Goal: Check status: Check status

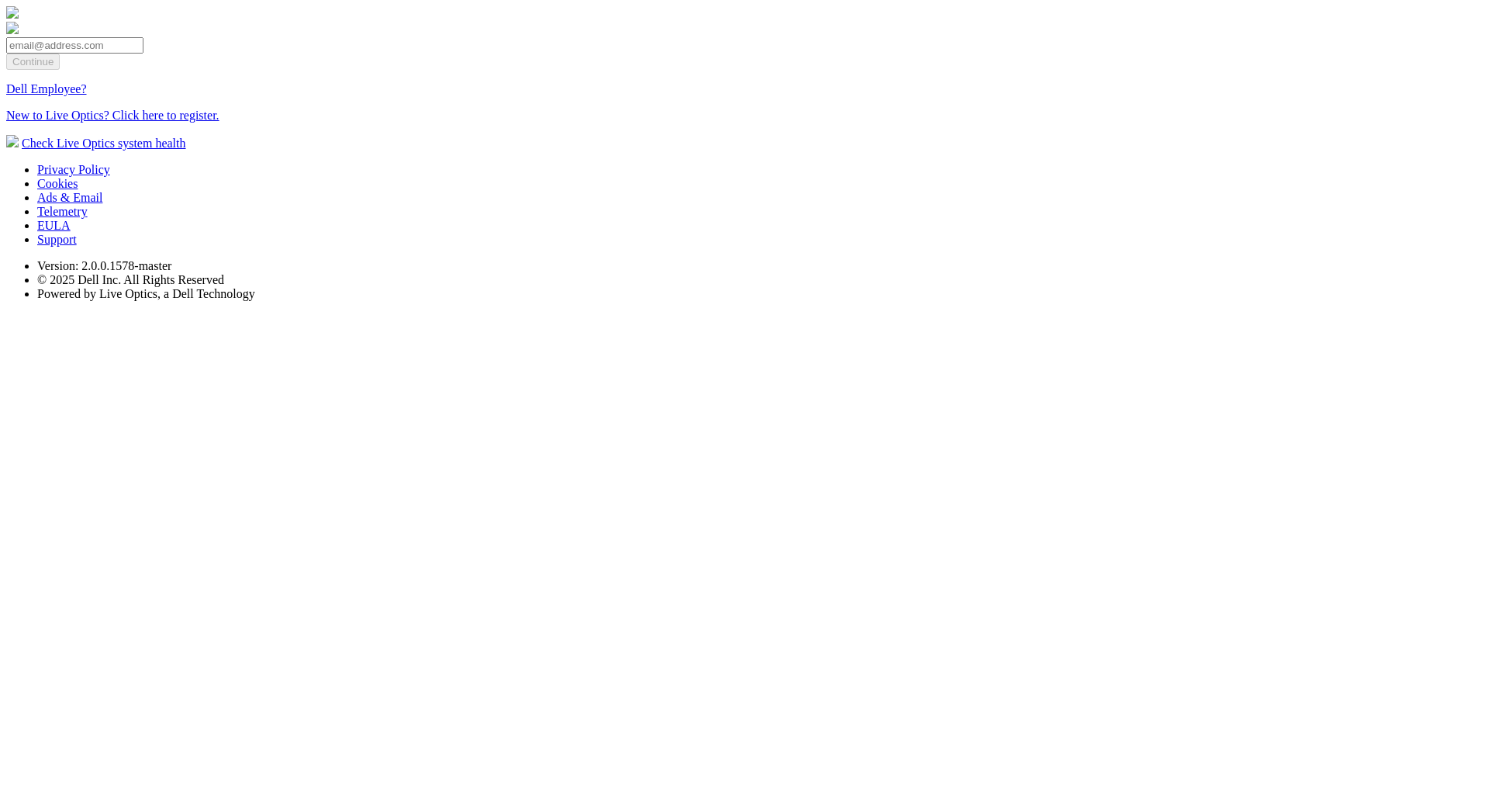
click at [144, 54] on input "email" at bounding box center [74, 45] width 137 height 16
type input "[EMAIL_ADDRESS][DOMAIN_NAME]"
click at [60, 70] on input "Continue" at bounding box center [33, 62] width 54 height 16
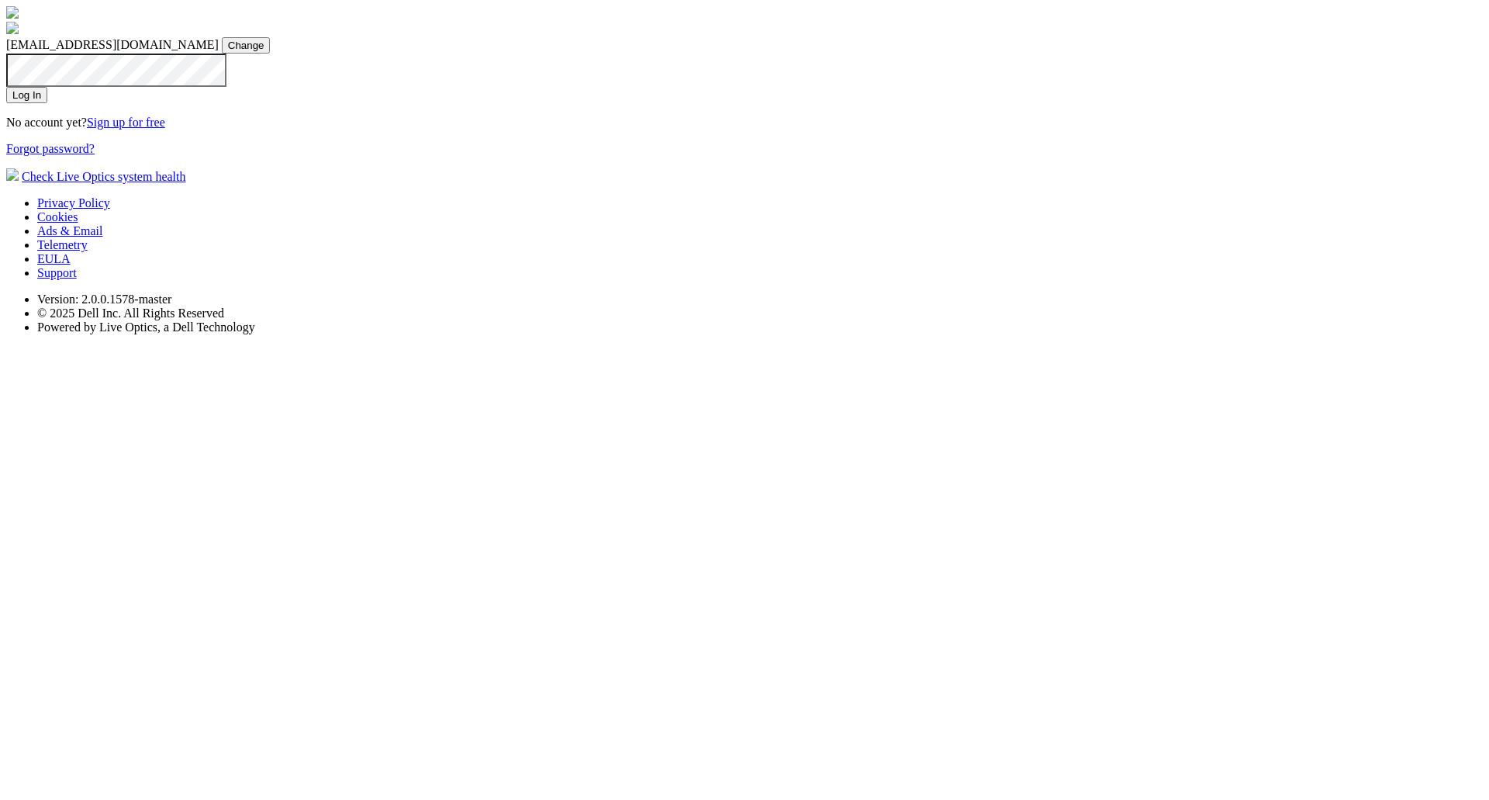
click at [47, 103] on input "Log In" at bounding box center [26, 95] width 41 height 16
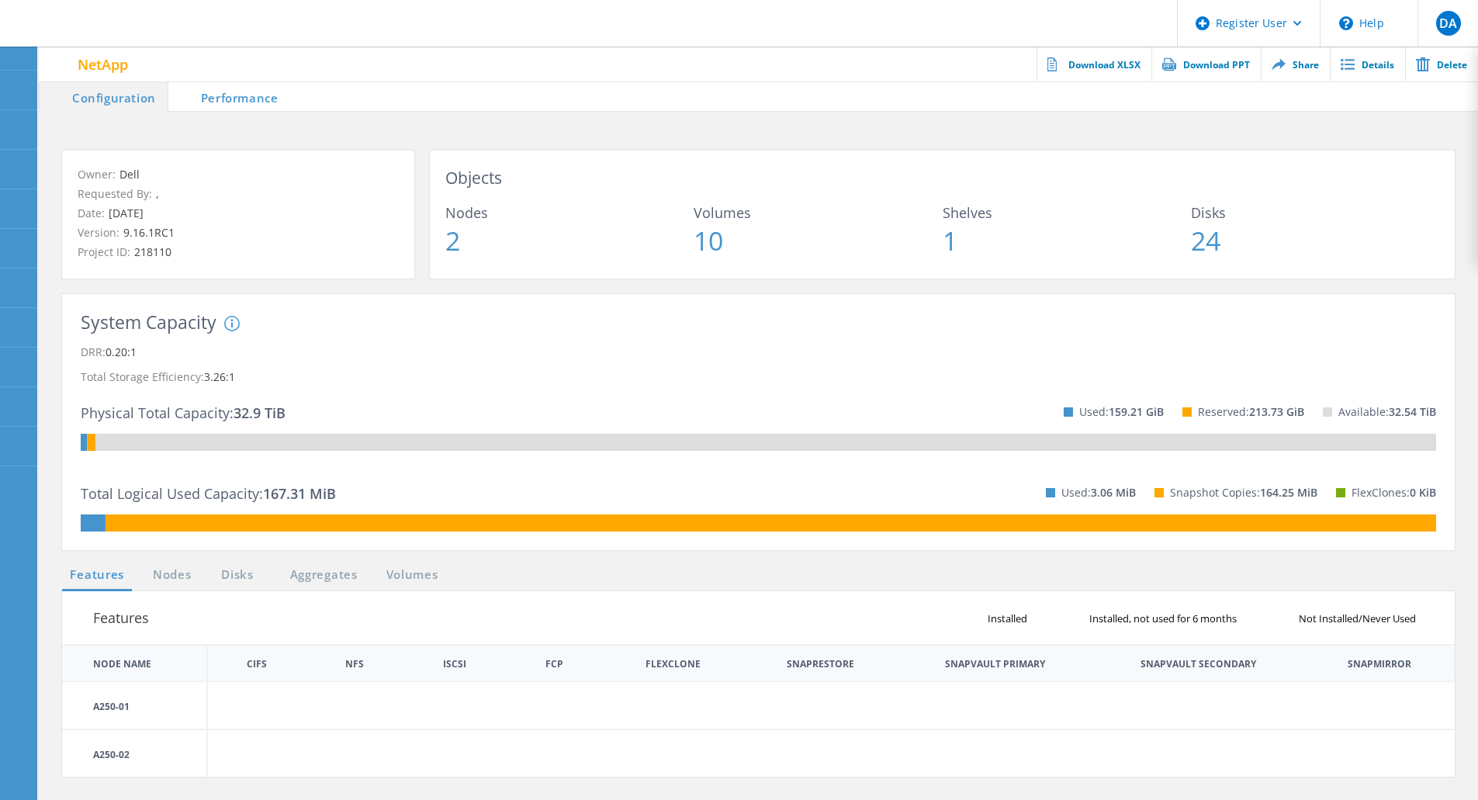
click at [224, 87] on li "Performance" at bounding box center [229, 96] width 122 height 31
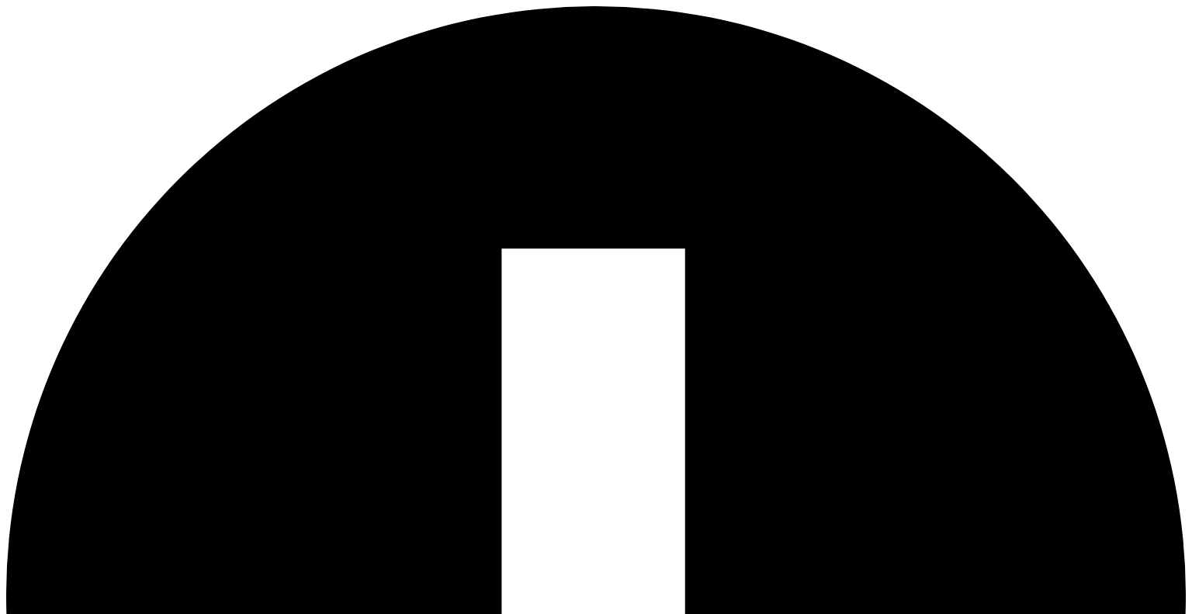
type input "[EMAIL_ADDRESS][DOMAIN_NAME]"
